Goal: Information Seeking & Learning: Learn about a topic

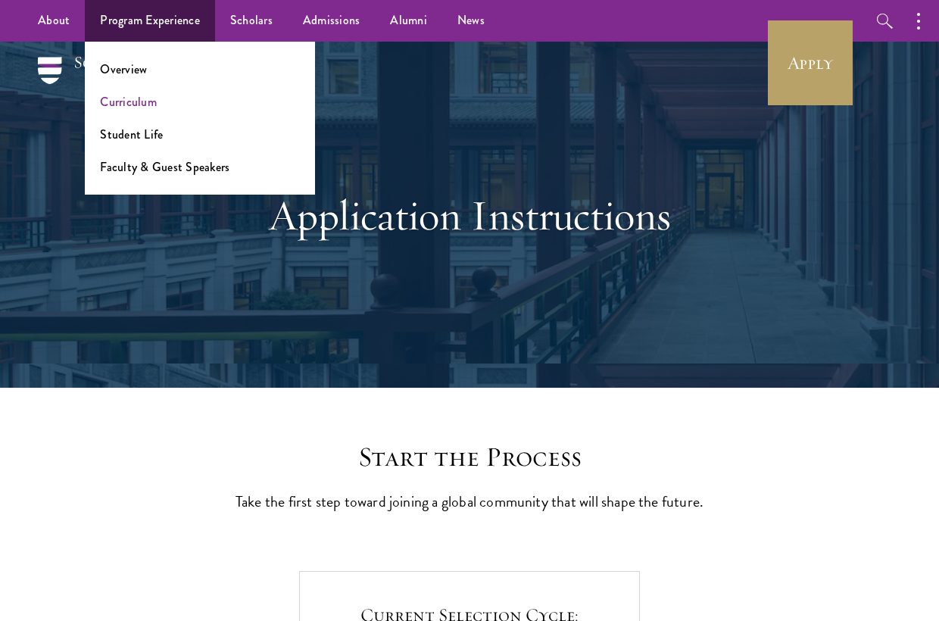
click at [135, 101] on link "Curriculum" at bounding box center [128, 101] width 57 height 17
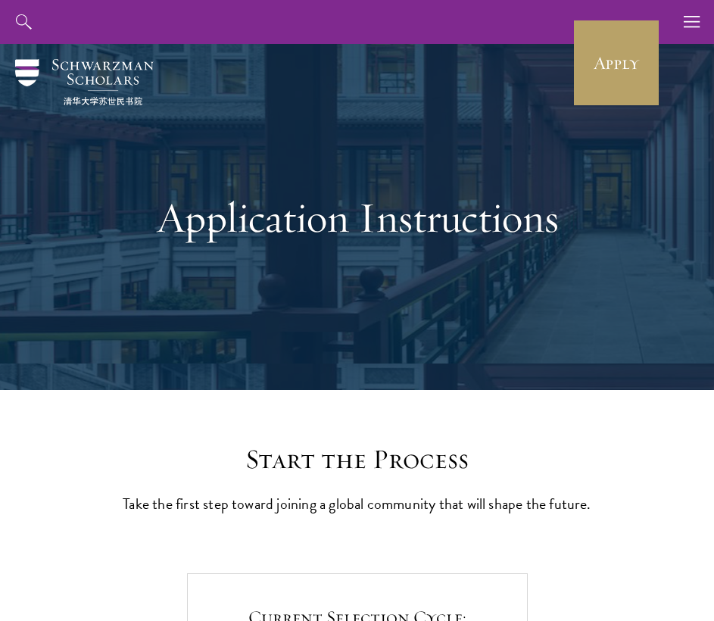
click at [111, 86] on img at bounding box center [84, 82] width 139 height 46
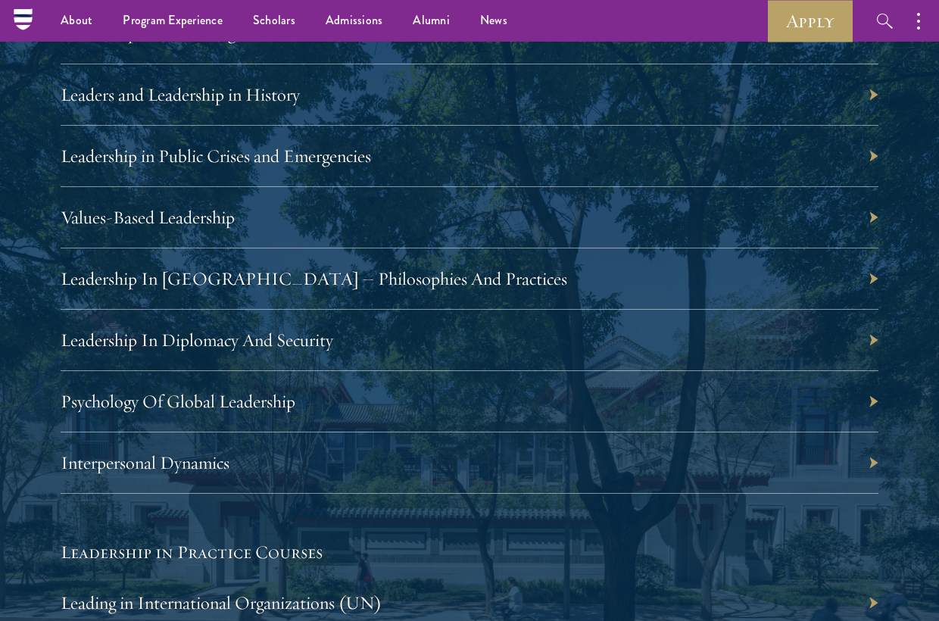
scroll to position [2705, 0]
click at [309, 161] on link "Leadership in Public Crises and Emergencies" at bounding box center [223, 156] width 310 height 23
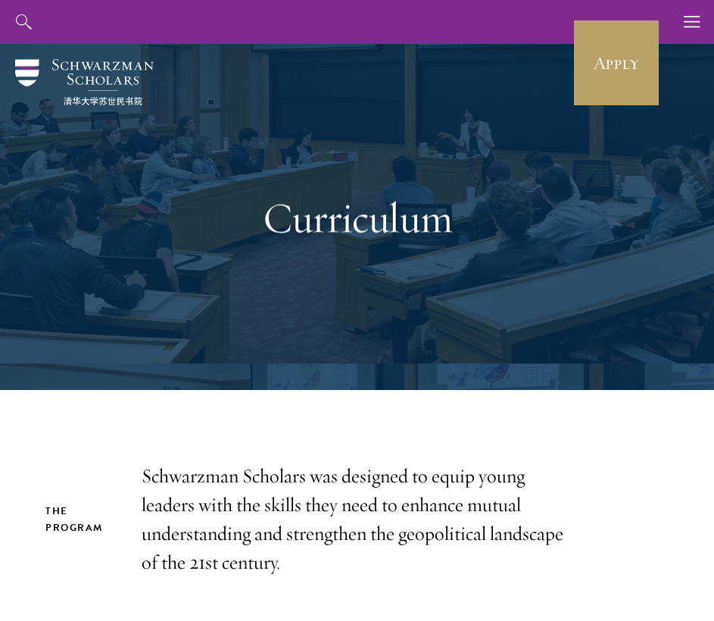
scroll to position [0, 0]
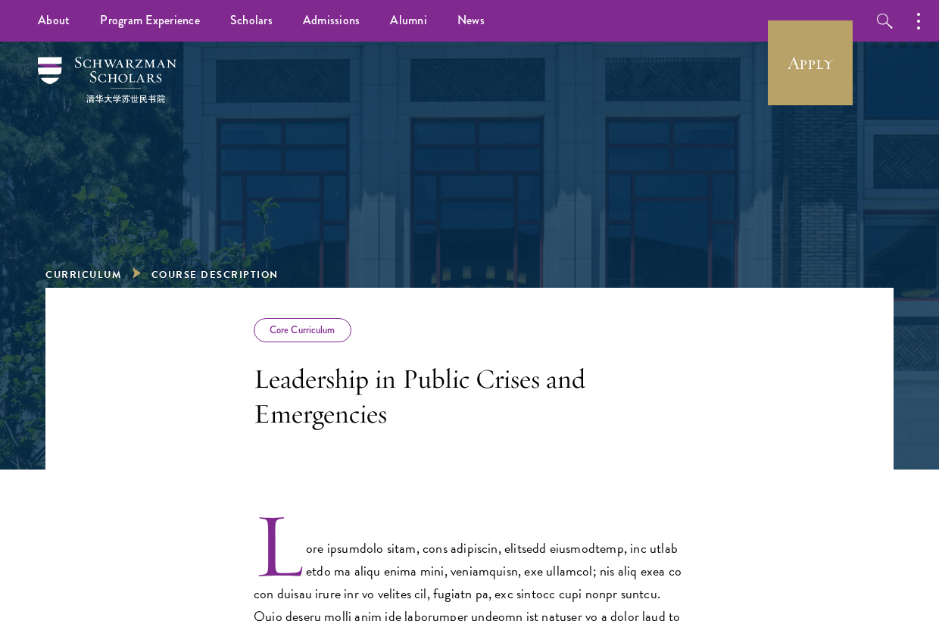
click at [405, 363] on h3 "Leadership in Public Crises and Emergencies" at bounding box center [470, 396] width 432 height 70
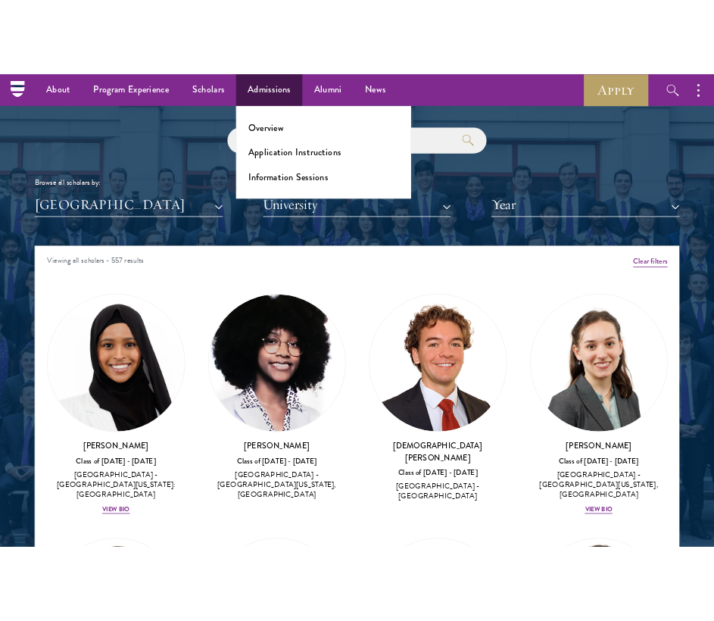
scroll to position [1750, 0]
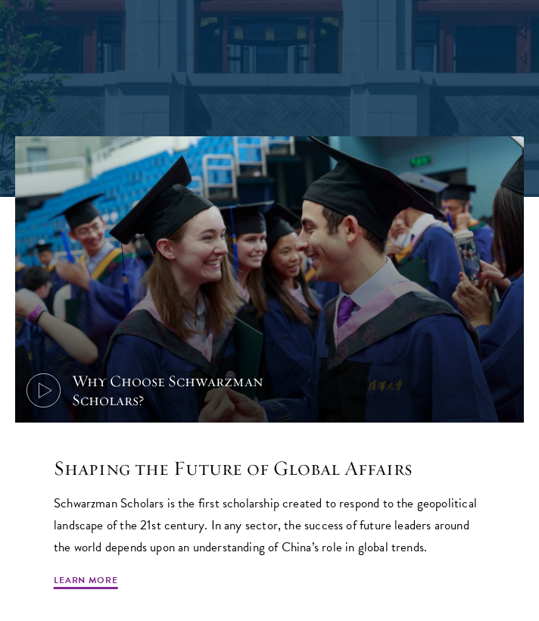
scroll to position [456, 0]
